Goal: Transaction & Acquisition: Purchase product/service

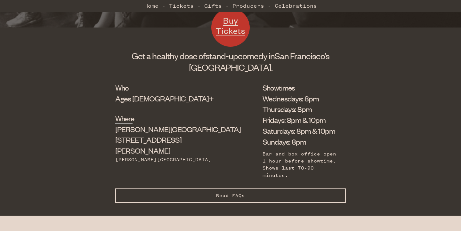
scroll to position [199, 0]
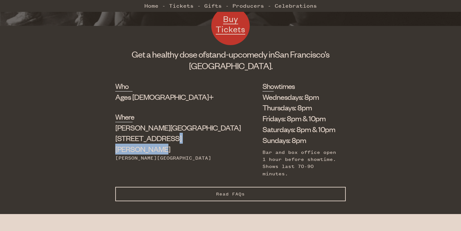
drag, startPoint x: 124, startPoint y: 138, endPoint x: 163, endPoint y: 138, distance: 39.4
click at [163, 138] on div "[PERSON_NAME] Theater [STREET_ADDRESS][PERSON_NAME]" at bounding box center [172, 138] width 115 height 32
copy div "[STREET_ADDRESS][PERSON_NAME]"
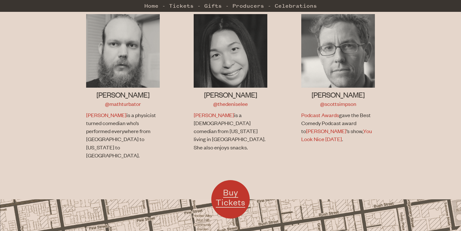
scroll to position [495, 0]
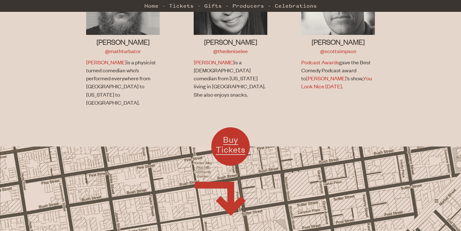
click at [232, 134] on span "Buy Tickets" at bounding box center [230, 144] width 29 height 21
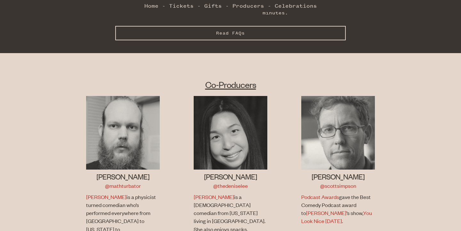
scroll to position [367, 0]
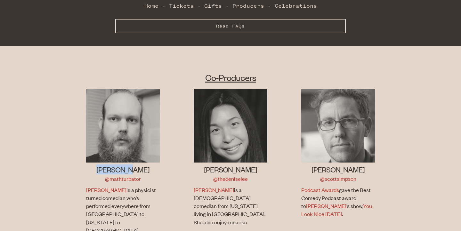
drag, startPoint x: 111, startPoint y: 162, endPoint x: 138, endPoint y: 161, distance: 26.6
click at [138, 164] on h3 "[PERSON_NAME]" at bounding box center [123, 169] width 74 height 10
copy h3 "[PERSON_NAME]"
drag, startPoint x: 214, startPoint y: 163, endPoint x: 248, endPoint y: 164, distance: 34.6
click at [248, 164] on h3 "[PERSON_NAME]" at bounding box center [231, 169] width 74 height 10
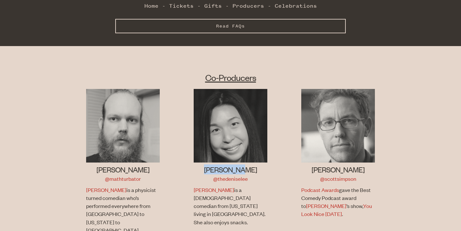
copy h3 "[PERSON_NAME]"
drag, startPoint x: 318, startPoint y: 163, endPoint x: 364, endPoint y: 161, distance: 46.1
click at [364, 164] on h3 "[PERSON_NAME]" at bounding box center [338, 169] width 74 height 10
copy h3 "[PERSON_NAME]"
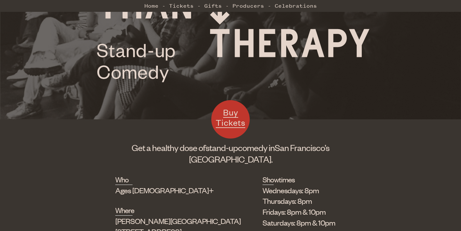
scroll to position [0, 0]
